Goal: Transaction & Acquisition: Purchase product/service

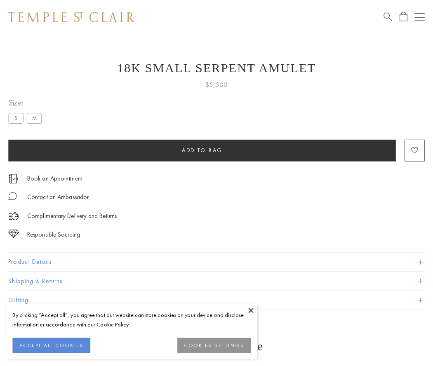
scroll to position [1, 0]
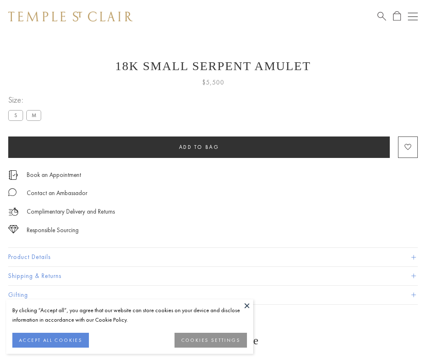
click at [199, 147] on span "Add to bag" at bounding box center [199, 146] width 40 height 7
